Goal: Task Accomplishment & Management: Manage account settings

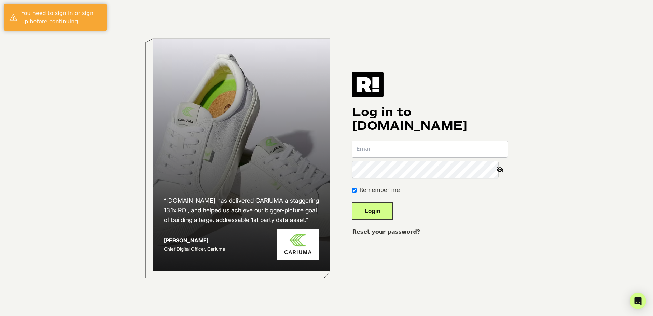
click at [430, 150] on input "email" at bounding box center [429, 149] width 155 height 16
type input "[EMAIL_ADDRESS][DOMAIN_NAME]"
click at [391, 212] on button "Login" at bounding box center [372, 210] width 41 height 17
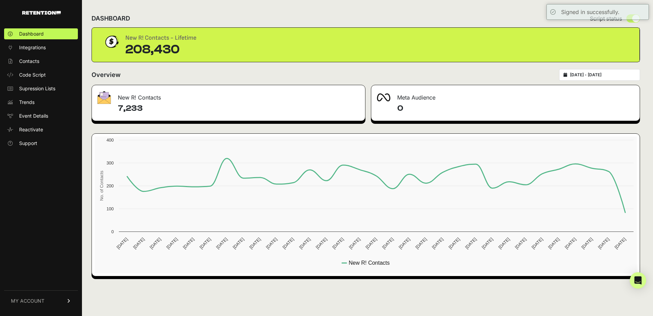
click at [47, 88] on span "Supression Lists" at bounding box center [37, 88] width 36 height 7
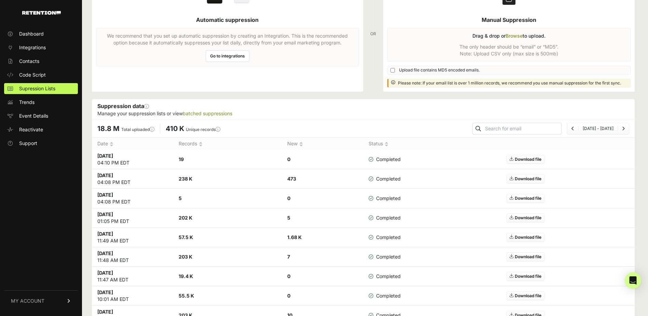
scroll to position [34, 0]
